Goal: Find specific page/section: Find specific page/section

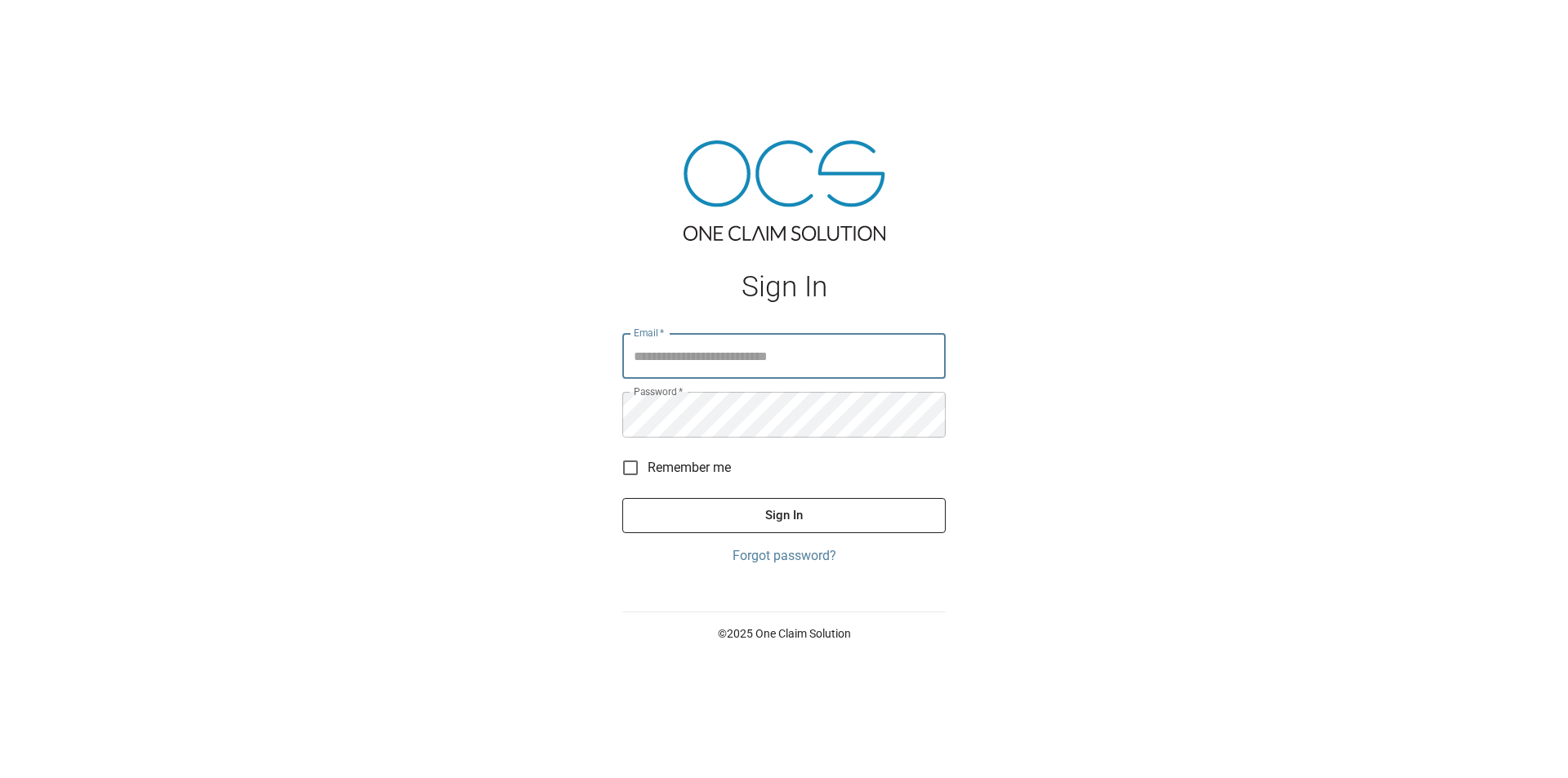
click at [784, 350] on input "Email   *" at bounding box center [783, 355] width 323 height 46
type input "**********"
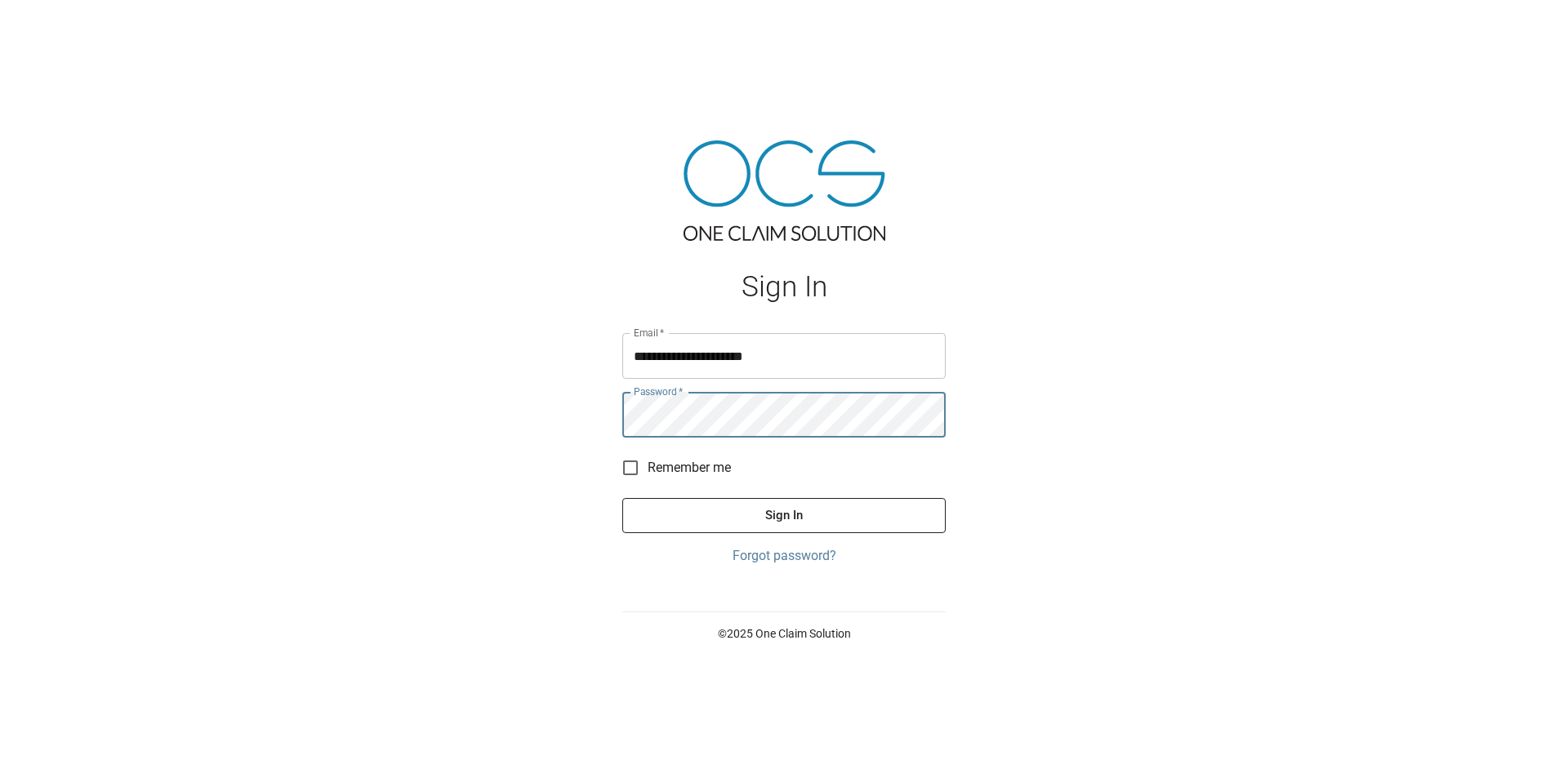
click at [622, 498] on button "Sign In" at bounding box center [783, 515] width 323 height 34
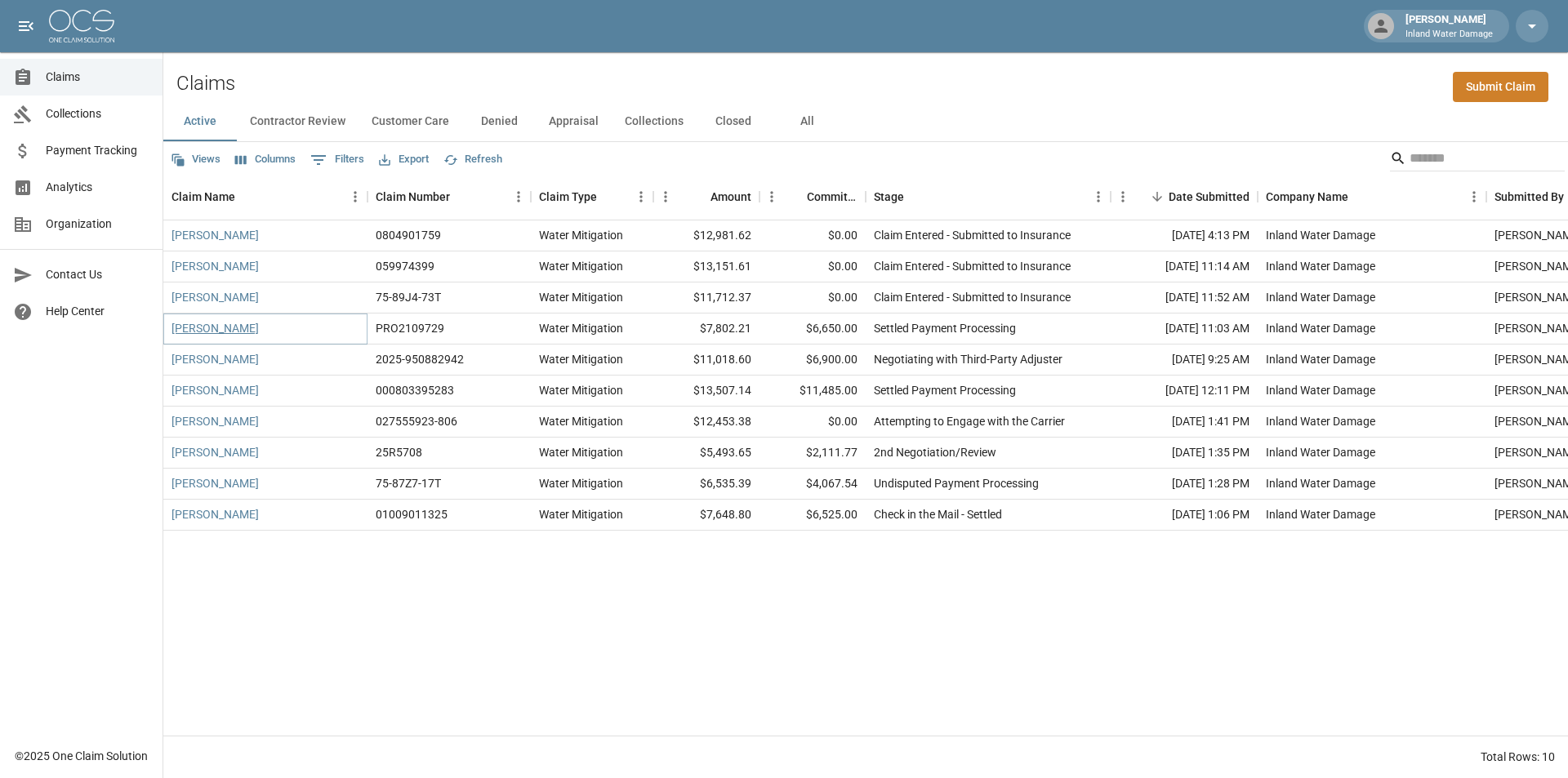
click at [179, 325] on link "Flores, Elena" at bounding box center [215, 328] width 87 height 17
